Goal: Transaction & Acquisition: Purchase product/service

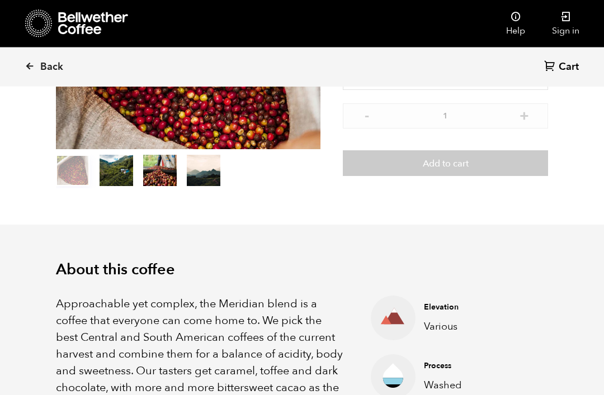
scroll to position [174, 0]
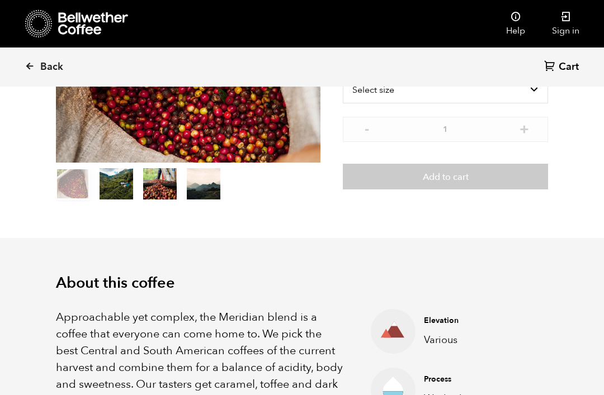
click at [38, 63] on link "Back" at bounding box center [59, 67] width 69 height 38
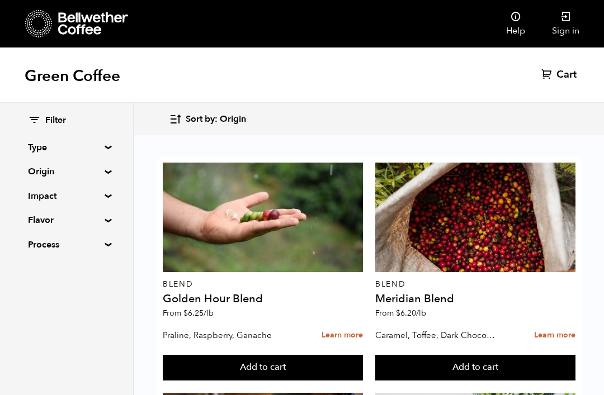
click at [261, 217] on div at bounding box center [263, 218] width 200 height 110
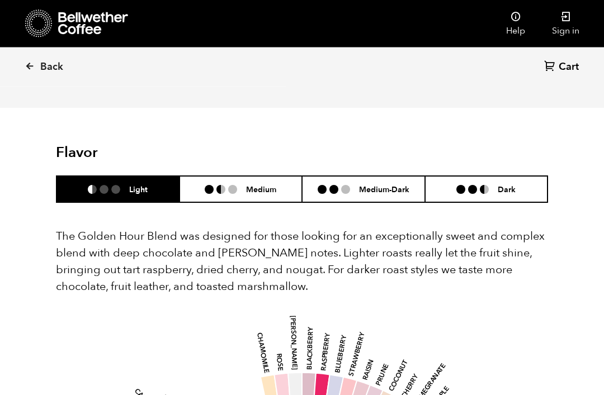
scroll to position [593, 0]
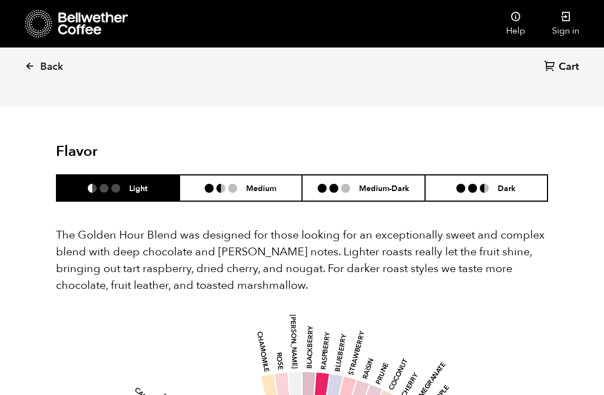
click at [344, 184] on li at bounding box center [345, 188] width 9 height 9
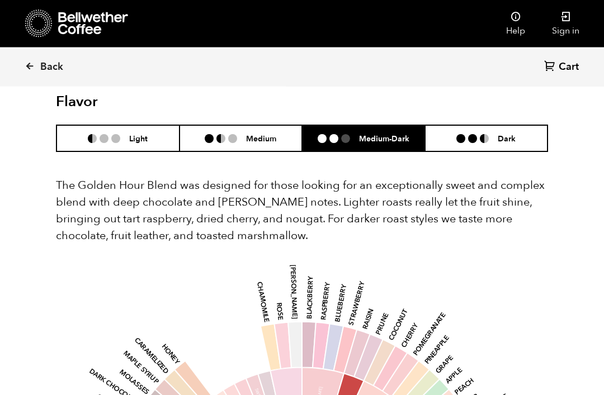
scroll to position [636, 0]
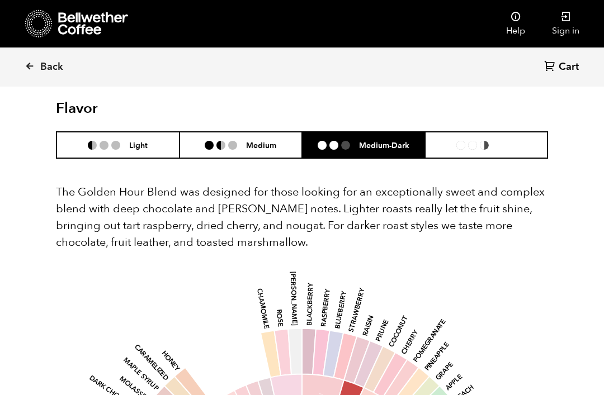
click at [508, 132] on li "Dark" at bounding box center [486, 145] width 123 height 26
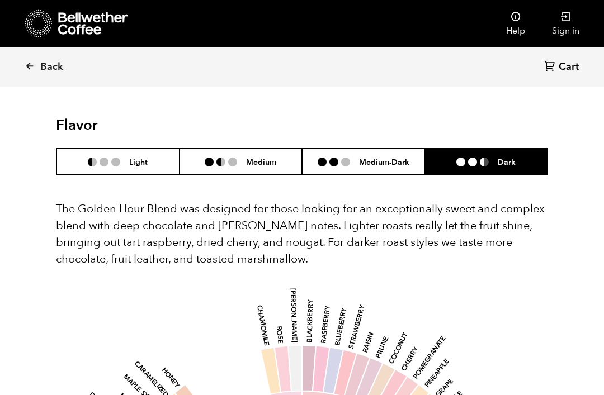
scroll to position [621, 0]
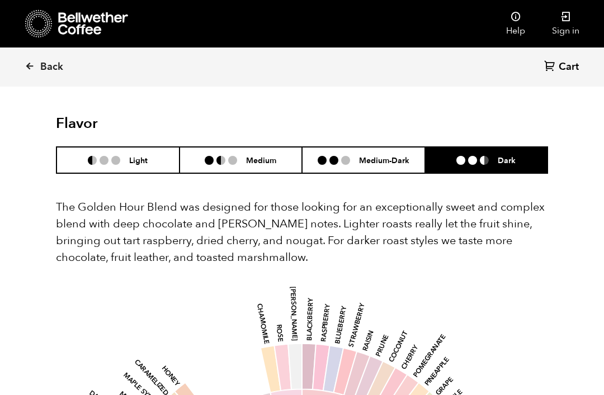
click at [262, 155] on h6 "Medium" at bounding box center [261, 160] width 30 height 10
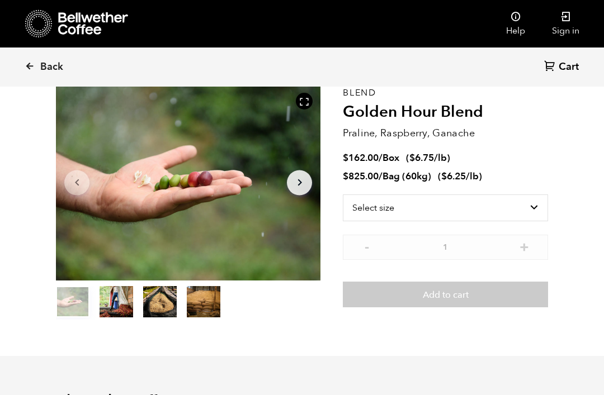
scroll to position [0, 0]
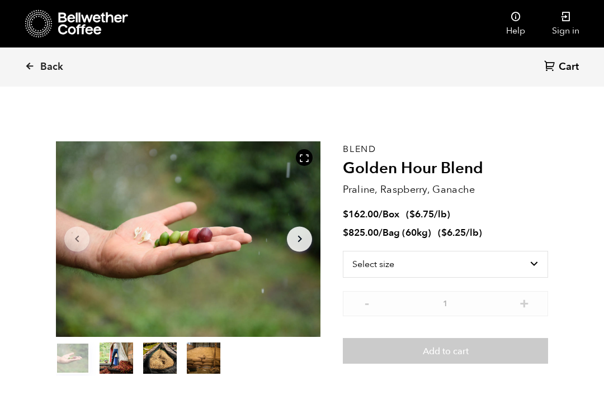
click at [35, 85] on link "Back" at bounding box center [59, 67] width 69 height 38
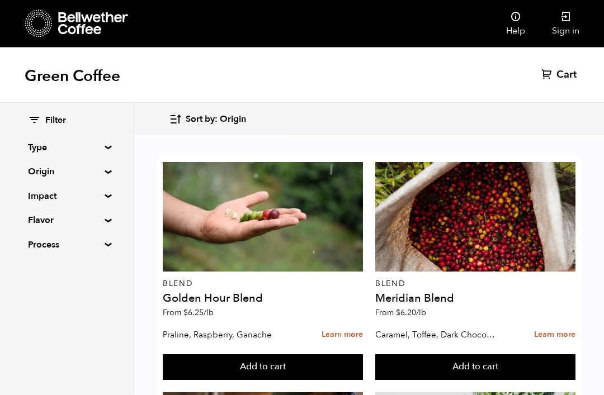
scroll to position [1545, 0]
